Goal: Information Seeking & Learning: Learn about a topic

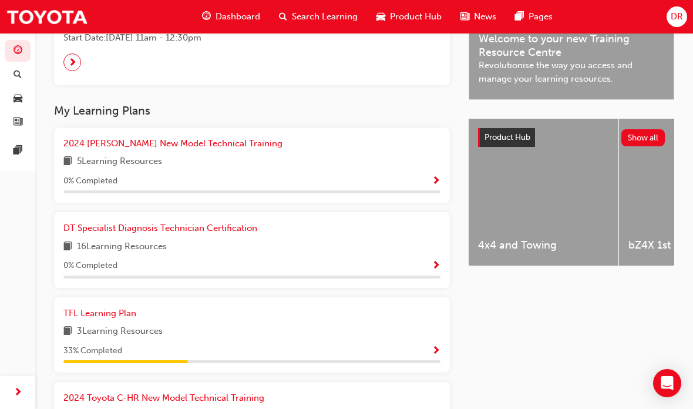
scroll to position [397, 0]
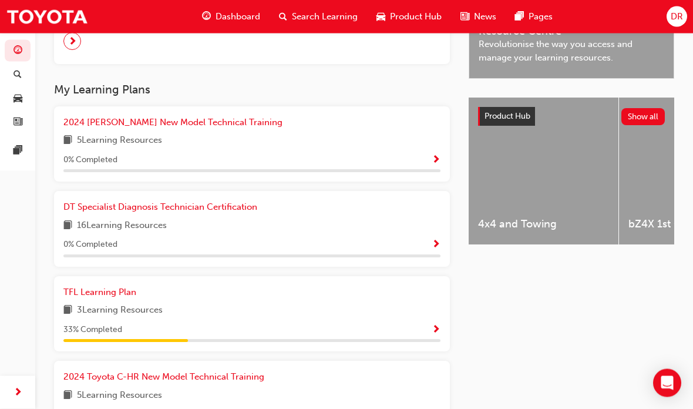
click at [382, 307] on div "3 Learning Resources" at bounding box center [251, 311] width 377 height 15
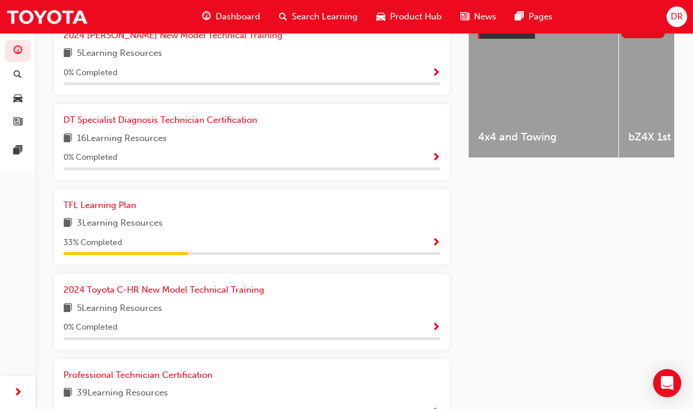
scroll to position [503, 0]
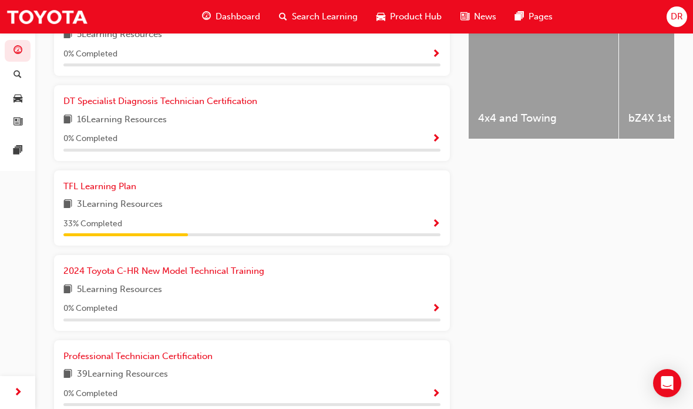
click at [437, 219] on span "Show Progress" at bounding box center [436, 224] width 9 height 11
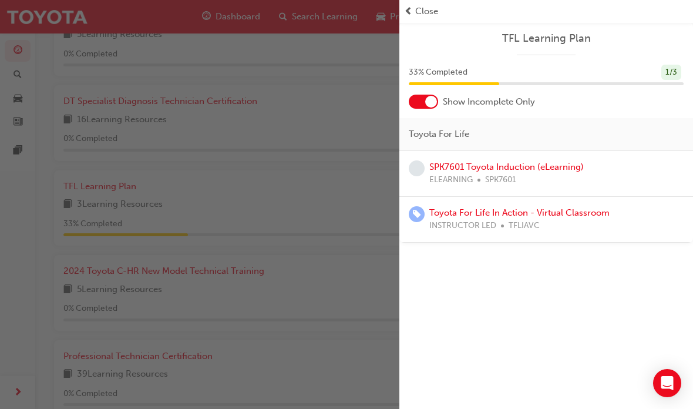
click at [606, 167] on div "SPK7601 Toyota Induction (eLearning) ELEARNING SPK7601" at bounding box center [546, 173] width 275 height 26
click at [557, 168] on link "SPK7601 Toyota Induction (eLearning)" at bounding box center [506, 166] width 154 height 11
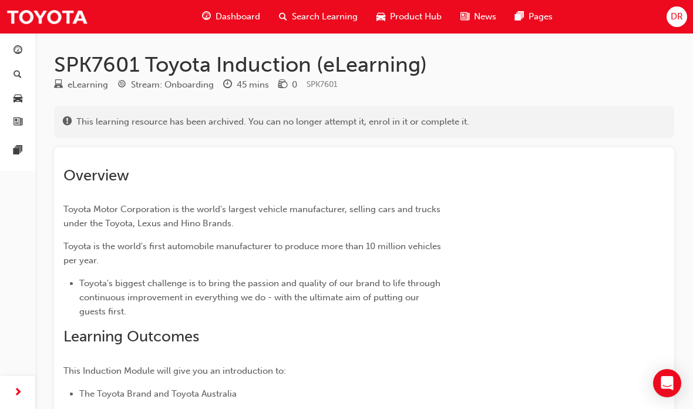
click at [224, 13] on span "Dashboard" at bounding box center [237, 17] width 45 height 14
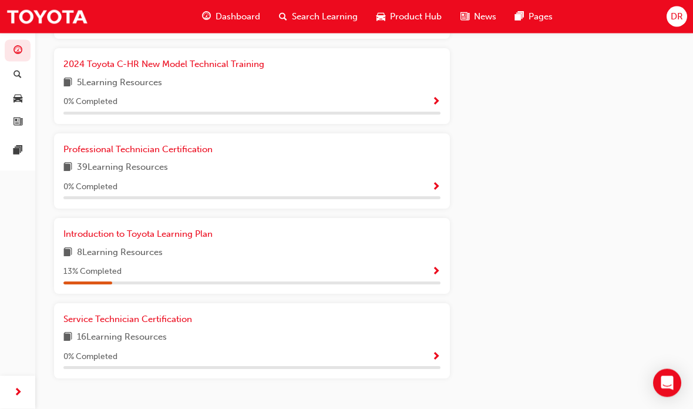
scroll to position [727, 0]
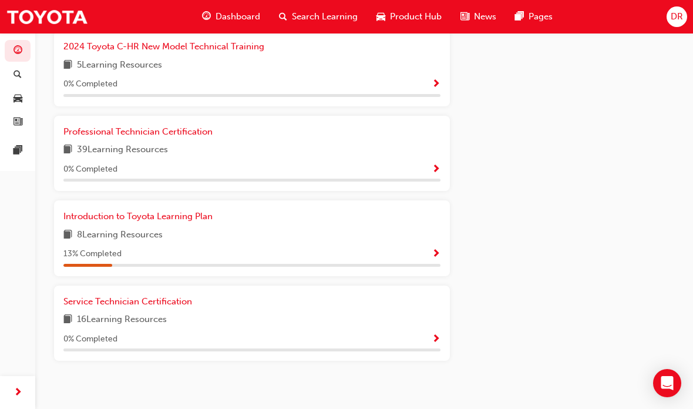
click at [107, 228] on span "8 Learning Resources" at bounding box center [120, 235] width 86 height 15
click at [145, 235] on div "Introduction to Toyota Learning Plan 8 Learning Resources 13 % Completed" at bounding box center [251, 238] width 377 height 57
click at [436, 249] on span "Show Progress" at bounding box center [436, 254] width 9 height 11
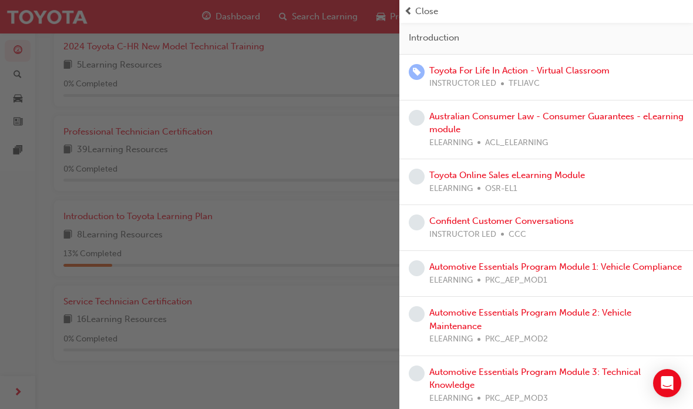
scroll to position [96, 0]
click at [122, 306] on div "button" at bounding box center [199, 204] width 399 height 409
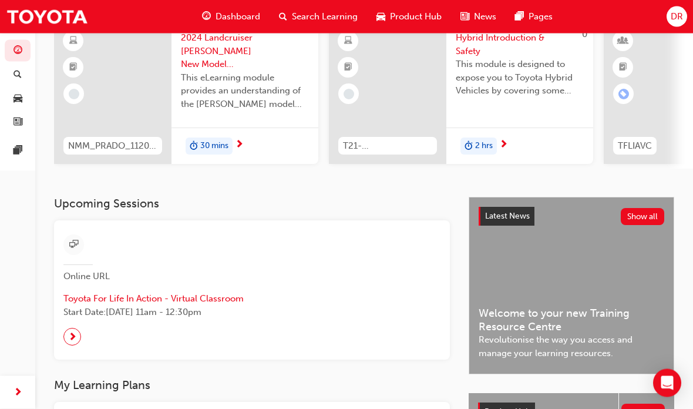
scroll to position [0, 0]
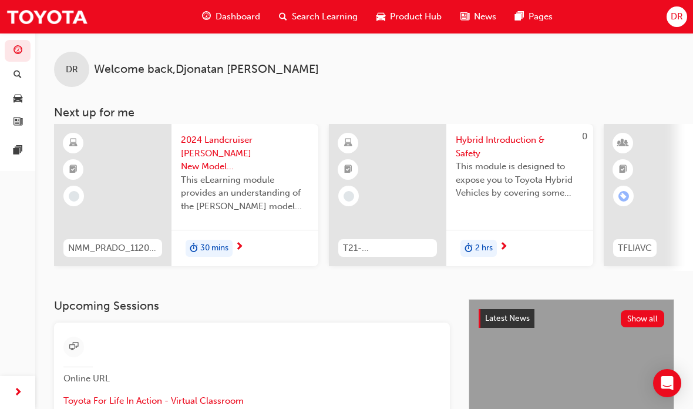
click at [122, 197] on div at bounding box center [112, 195] width 117 height 142
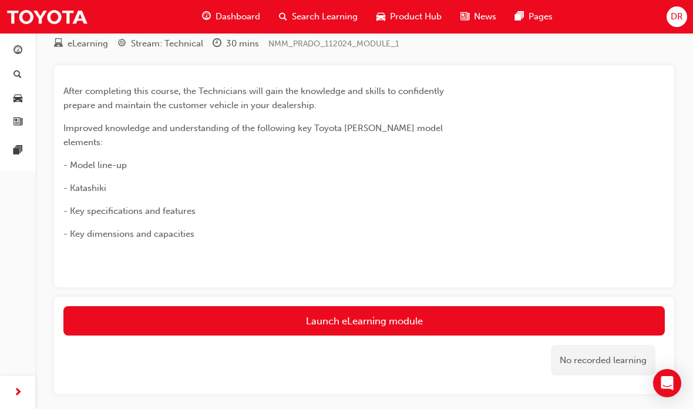
scroll to position [62, 0]
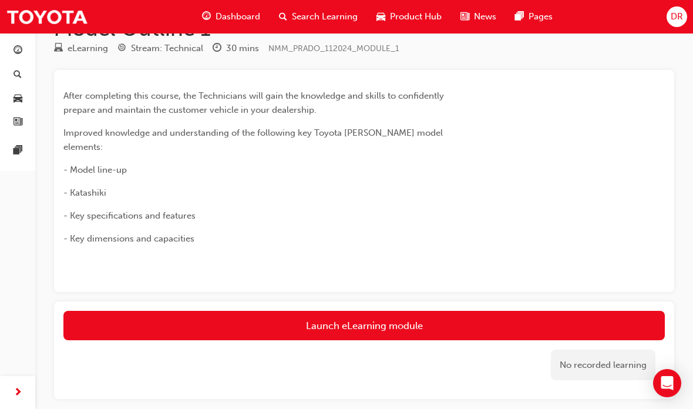
click at [559, 311] on link "Launch eLearning module" at bounding box center [363, 325] width 601 height 29
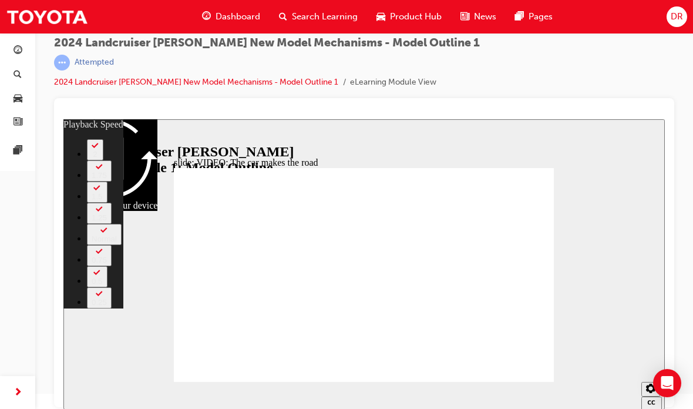
type input "86"
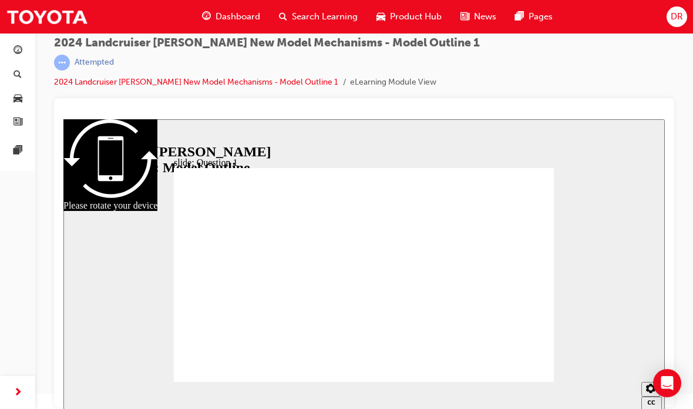
radio input "true"
radio input "false"
radio input "true"
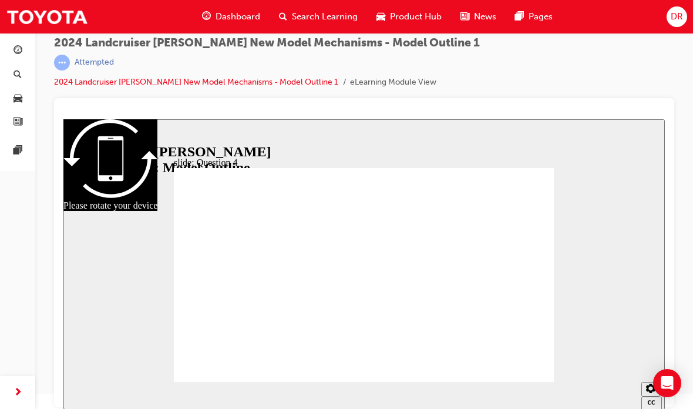
radio input "true"
radio input "false"
radio input "true"
click at [643, 389] on button "Settings" at bounding box center [650, 389] width 19 height 15
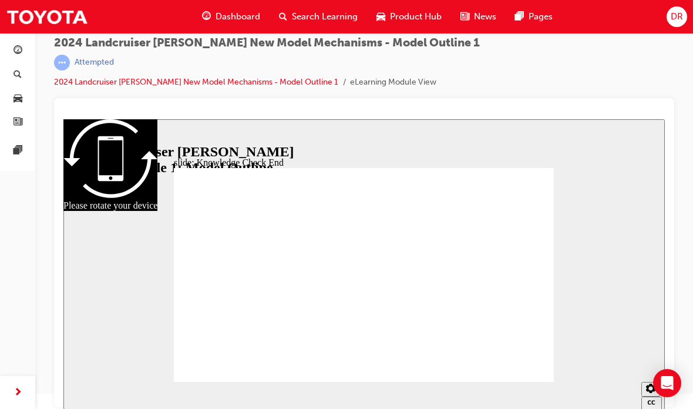
click at [598, 249] on div "slide: Knowledge Check End Review the identified sections of this module again,…" at bounding box center [363, 264] width 601 height 290
click at [383, 119] on div at bounding box center [363, 119] width 601 height 0
click at [68, 138] on div "Sidebar Toggle" at bounding box center [78, 138] width 20 height 9
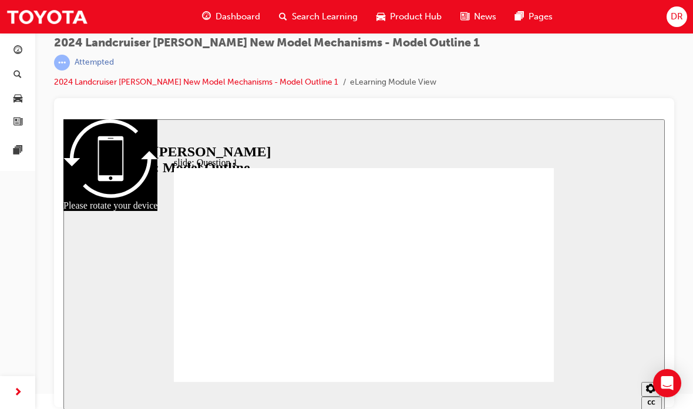
radio input "true"
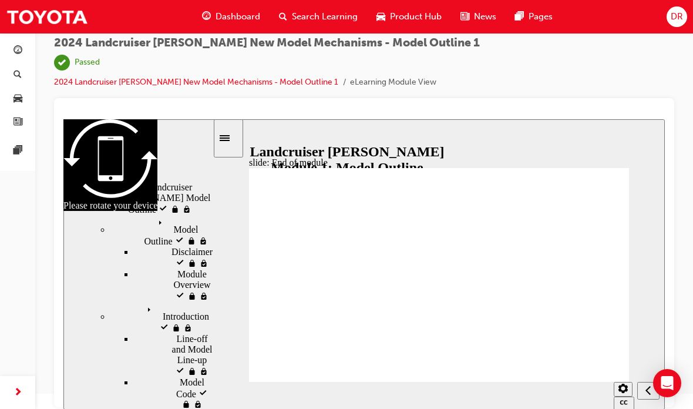
click at [223, 22] on span "Dashboard" at bounding box center [237, 17] width 45 height 14
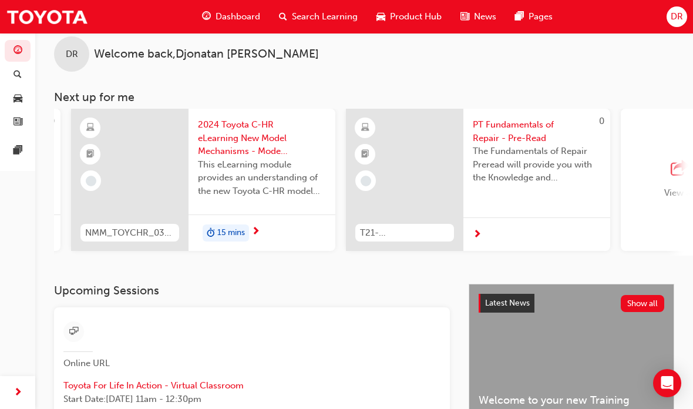
scroll to position [0, 799]
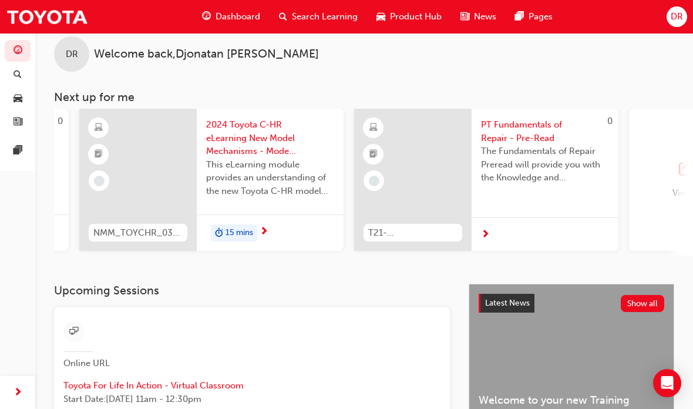
click at [159, 161] on div at bounding box center [137, 180] width 117 height 142
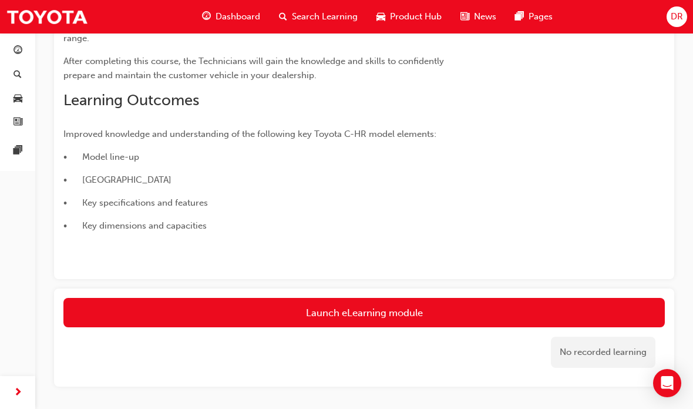
scroll to position [232, 0]
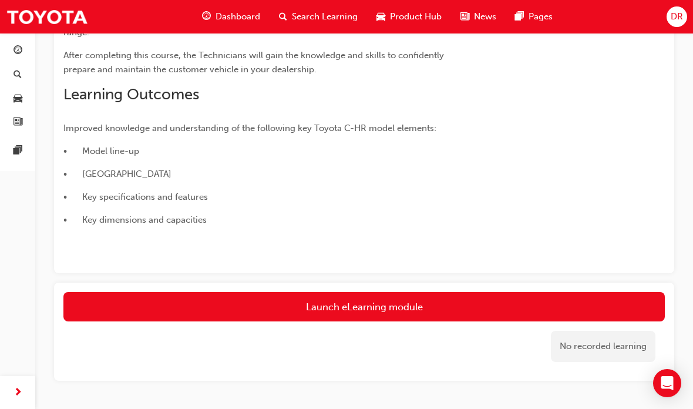
click at [413, 302] on link "Launch eLearning module" at bounding box center [363, 306] width 601 height 29
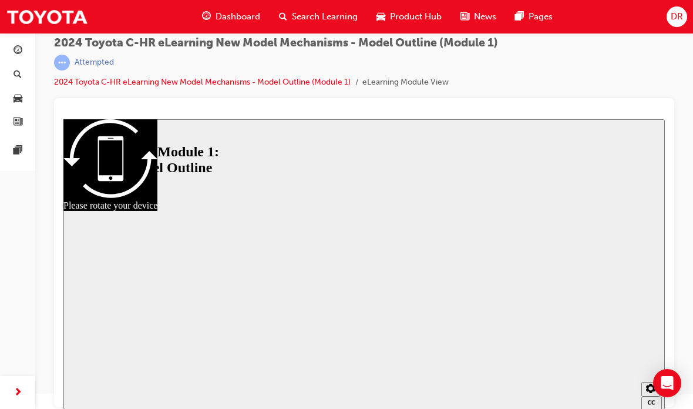
click at [367, 268] on div at bounding box center [364, 264] width 380 height 214
